Goal: Transaction & Acquisition: Download file/media

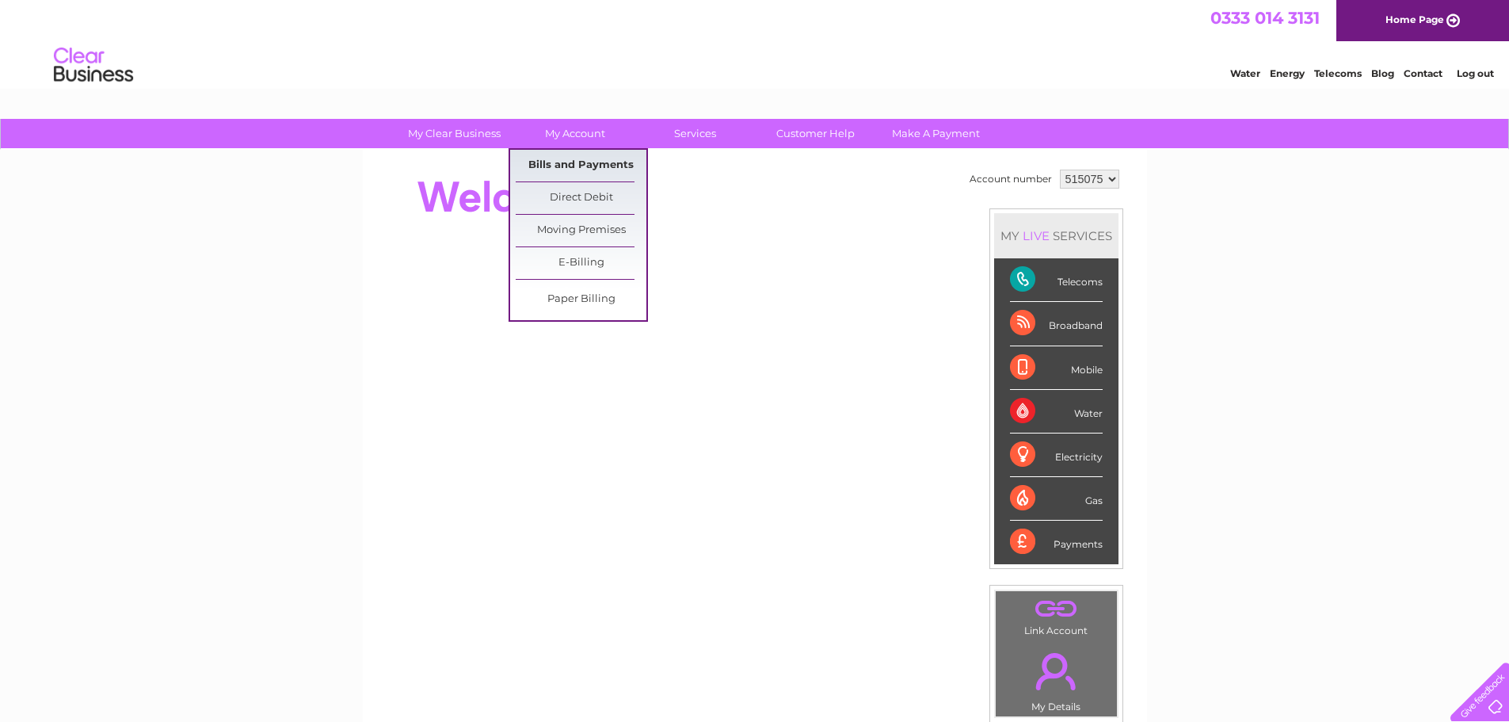
click at [568, 170] on link "Bills and Payments" at bounding box center [581, 166] width 131 height 32
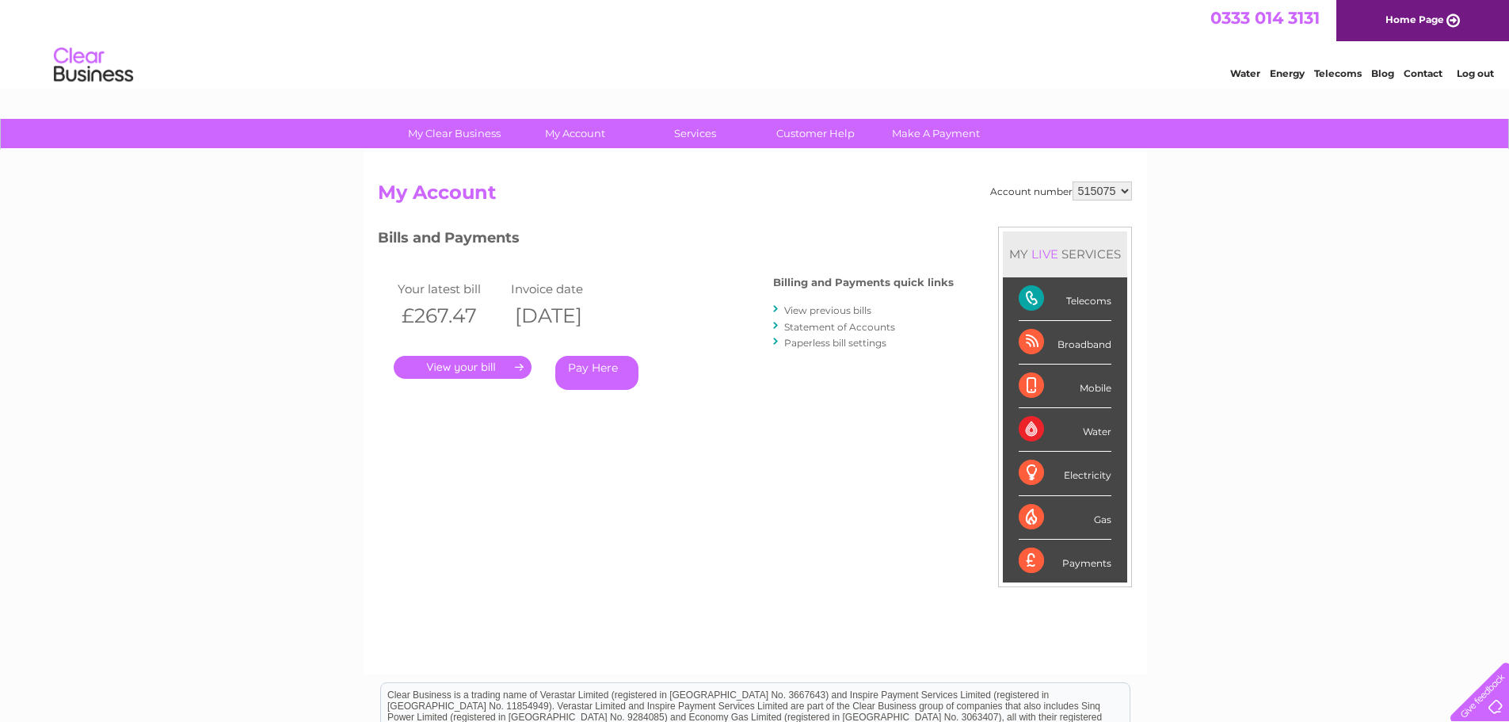
click at [479, 364] on link "." at bounding box center [463, 367] width 138 height 23
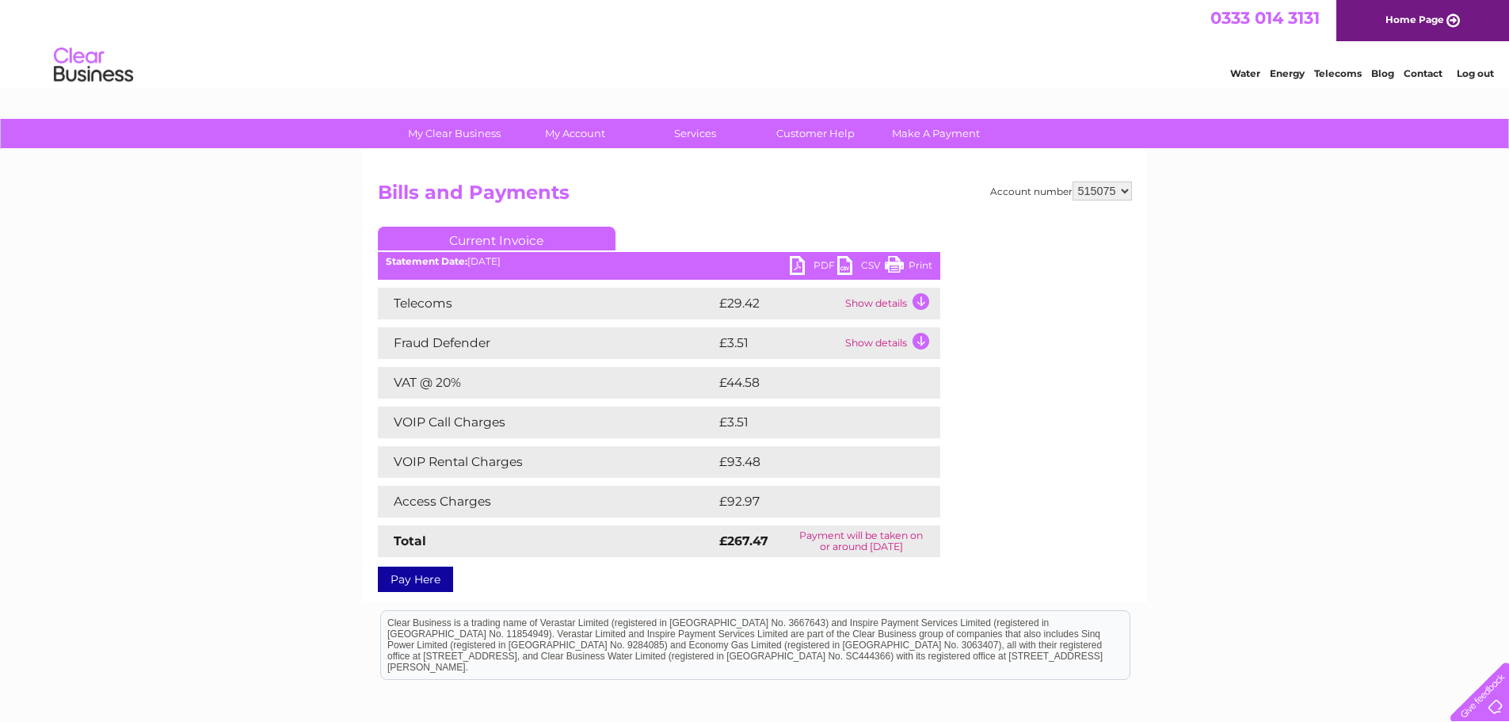
click at [799, 263] on link "PDF" at bounding box center [814, 267] width 48 height 23
